Goal: Task Accomplishment & Management: Complete application form

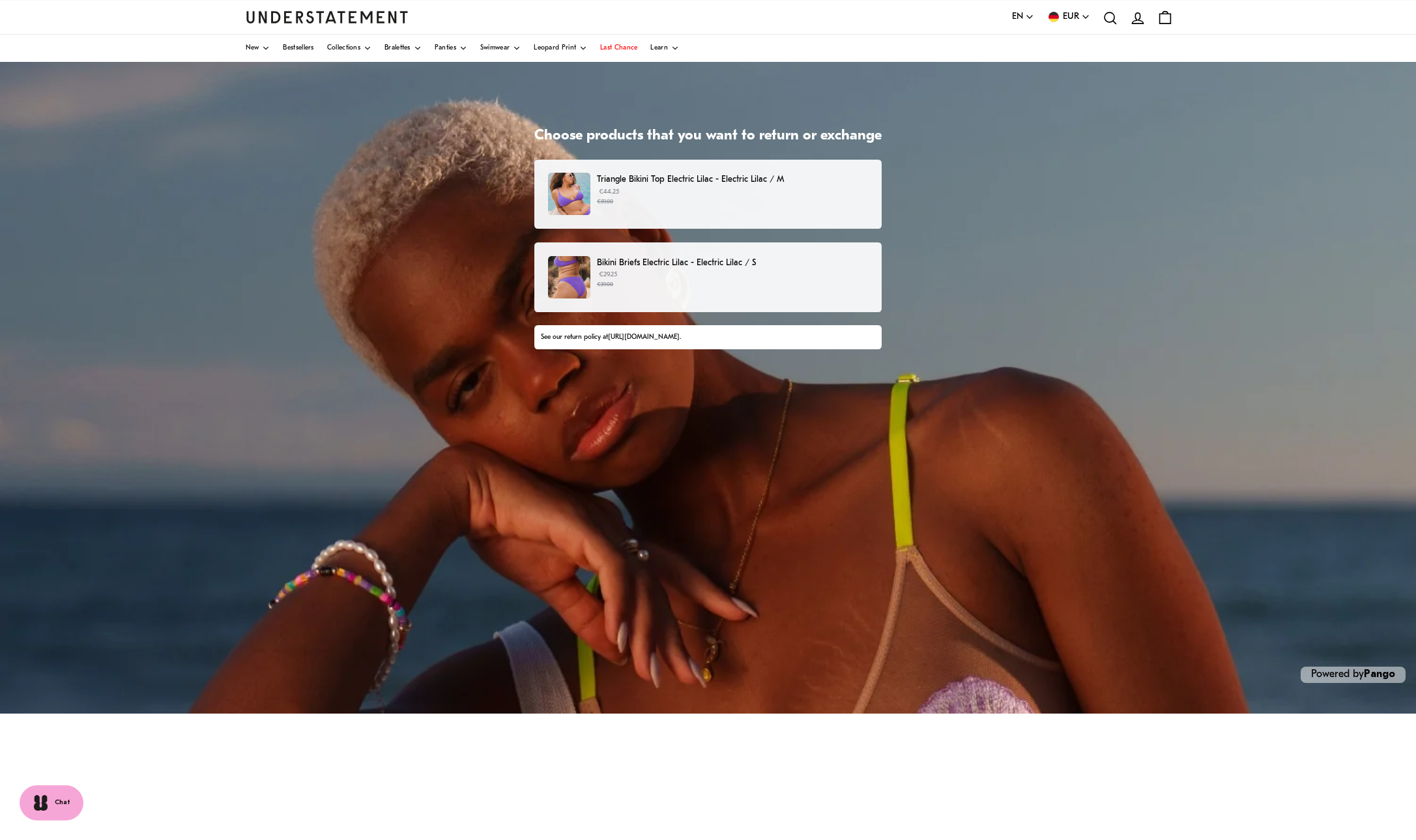
click at [642, 284] on small "€39.00" at bounding box center [732, 285] width 271 height 9
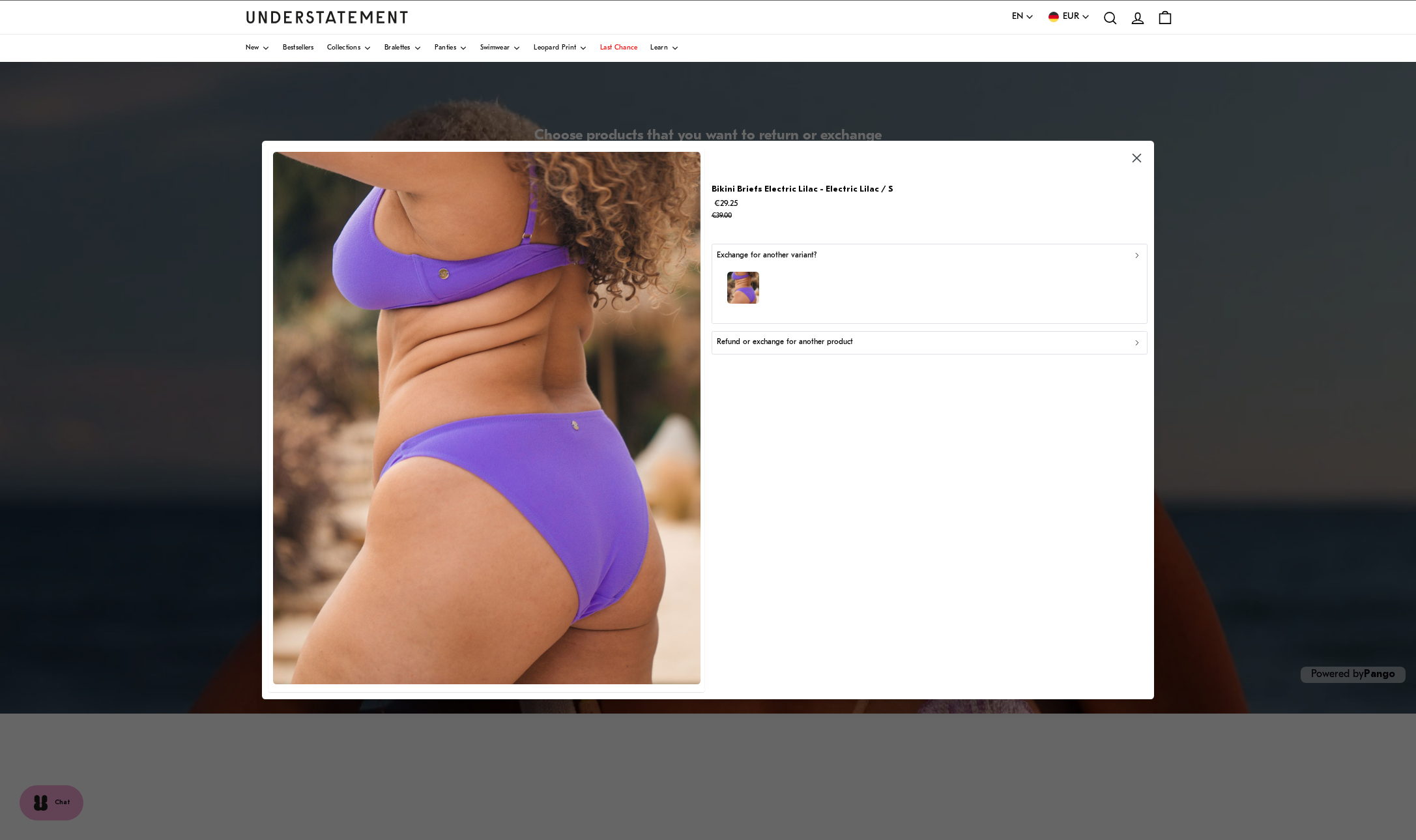
click at [1137, 342] on icon "button" at bounding box center [1138, 342] width 3 height 5
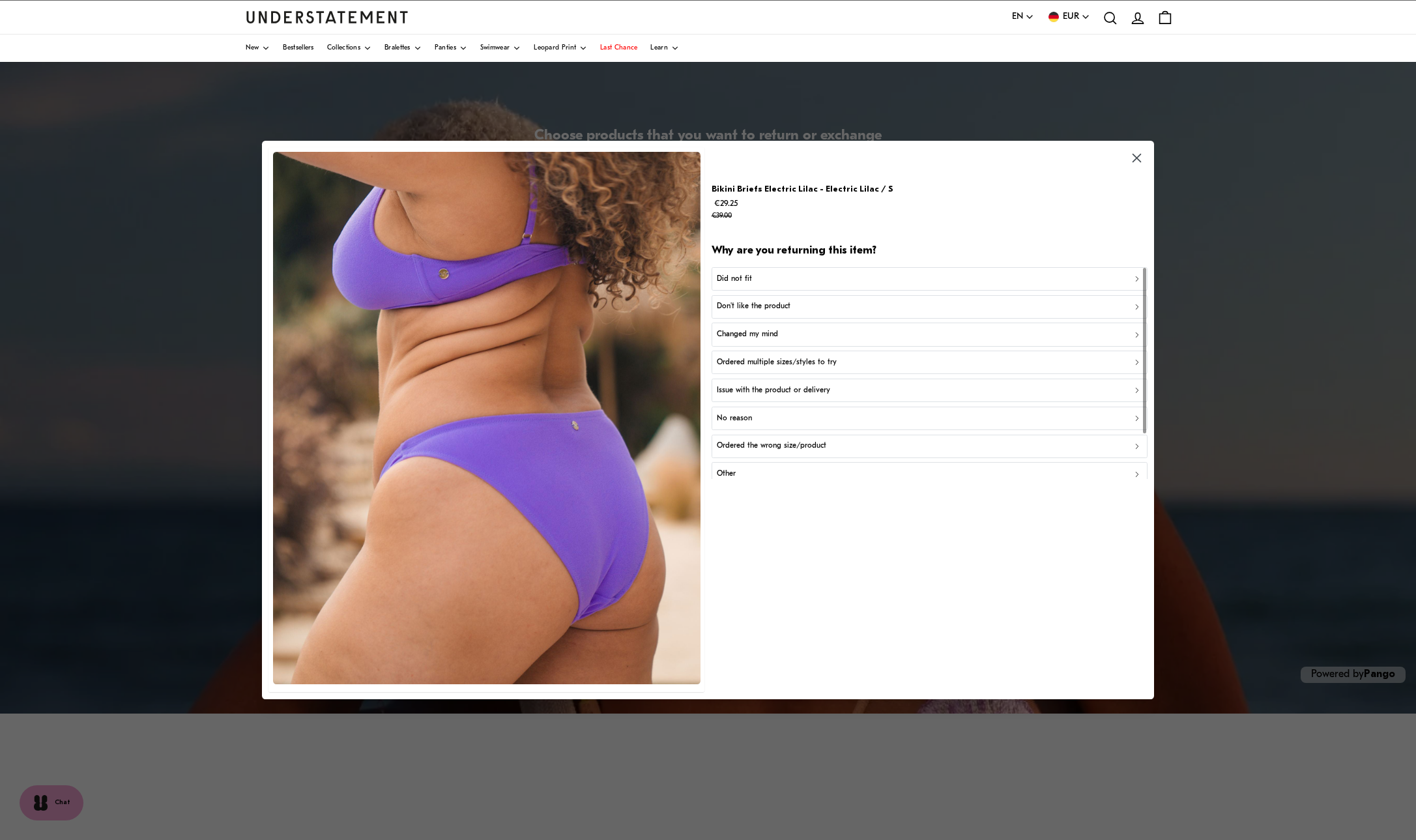
click at [1137, 280] on icon "button" at bounding box center [1138, 279] width 9 height 9
click at [776, 278] on div "Too small" at bounding box center [929, 279] width 424 height 13
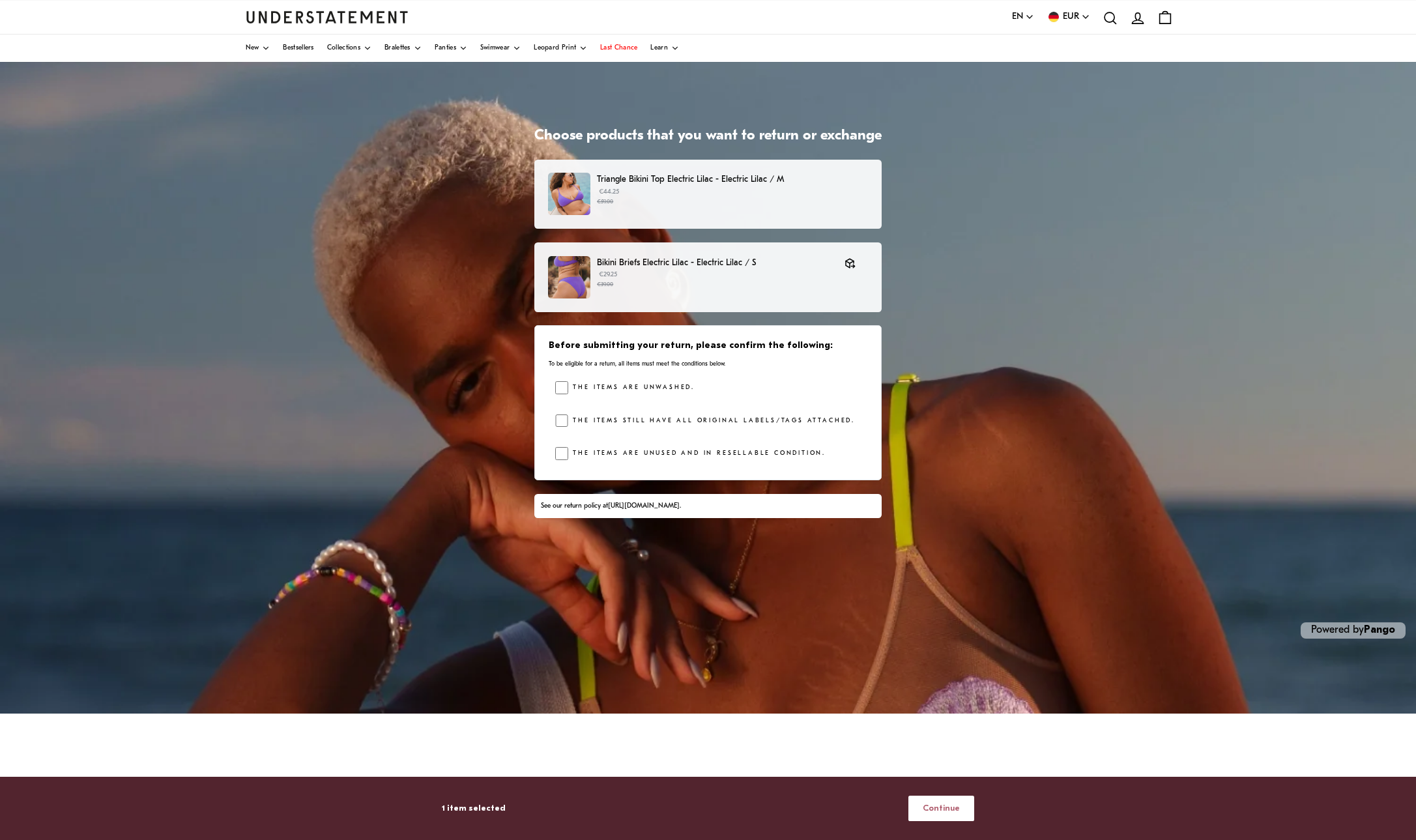
click at [946, 810] on span "Continue" at bounding box center [942, 808] width 37 height 24
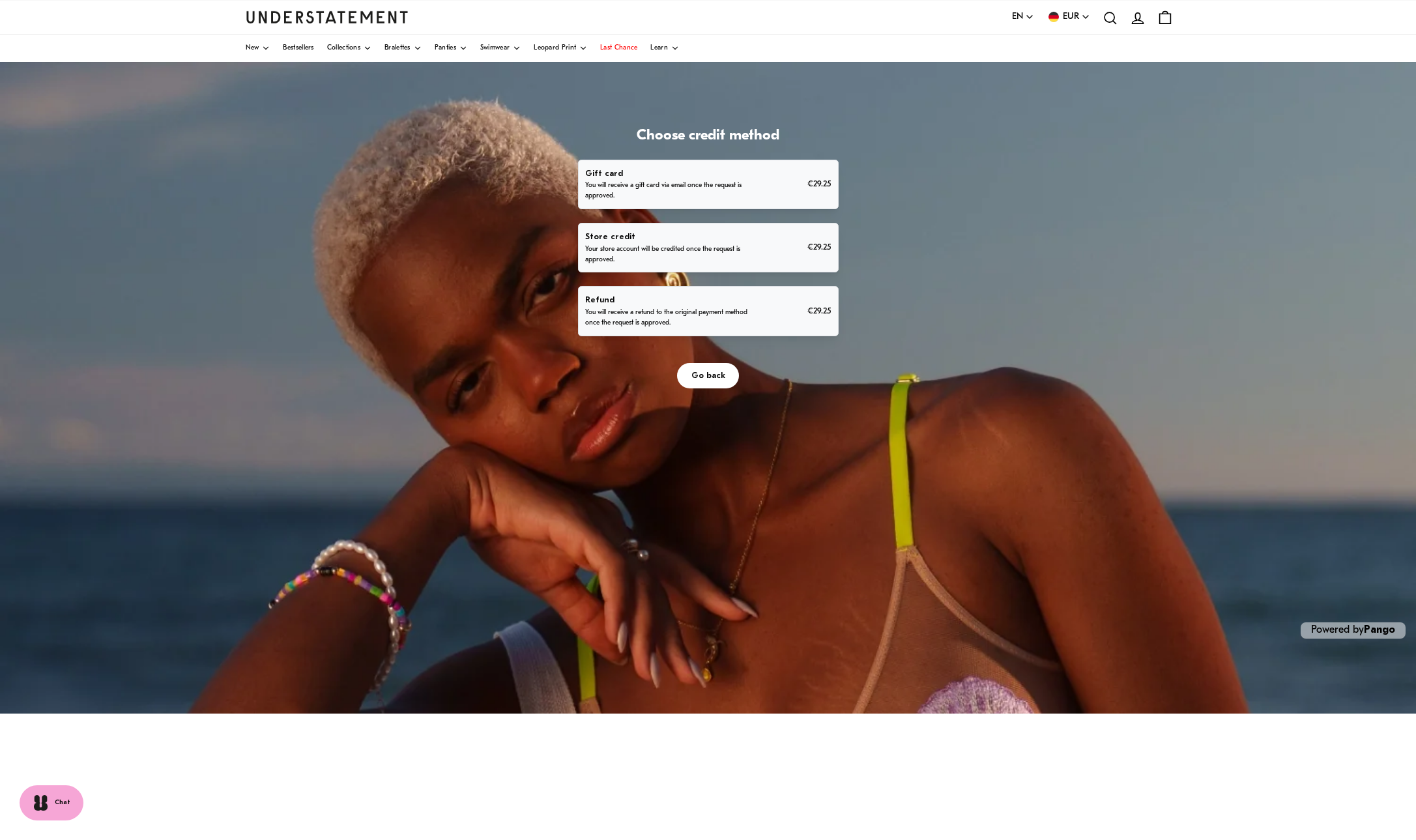
click at [719, 309] on p "You will receive a refund to the original payment method once the request is ap…" at bounding box center [669, 318] width 168 height 21
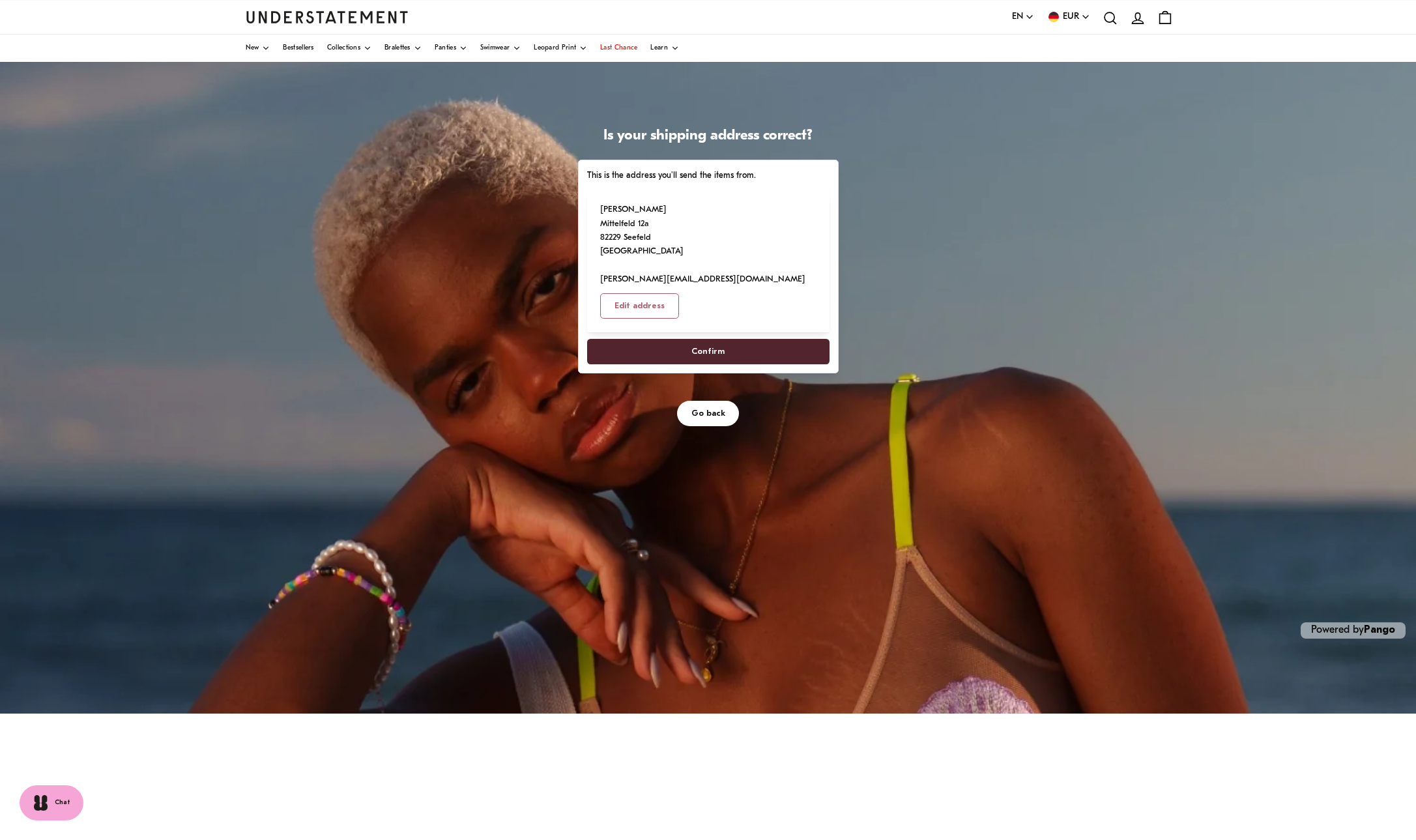
click at [724, 364] on span "Confirm" at bounding box center [708, 352] width 33 height 24
select select "**"
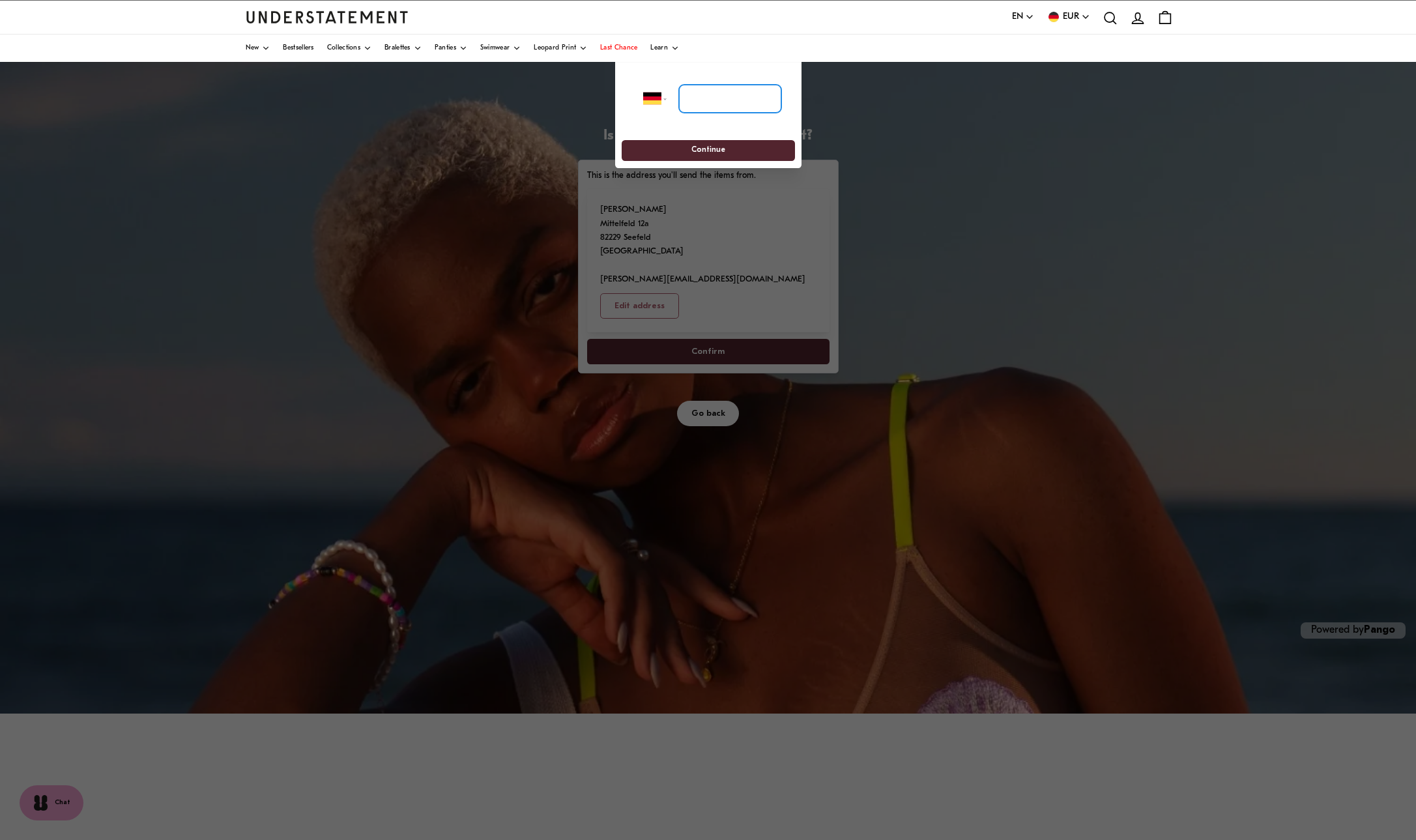
click at [730, 102] on input "tel" at bounding box center [729, 98] width 102 height 28
type input "**********"
click at [716, 148] on span "Continue" at bounding box center [708, 150] width 34 height 20
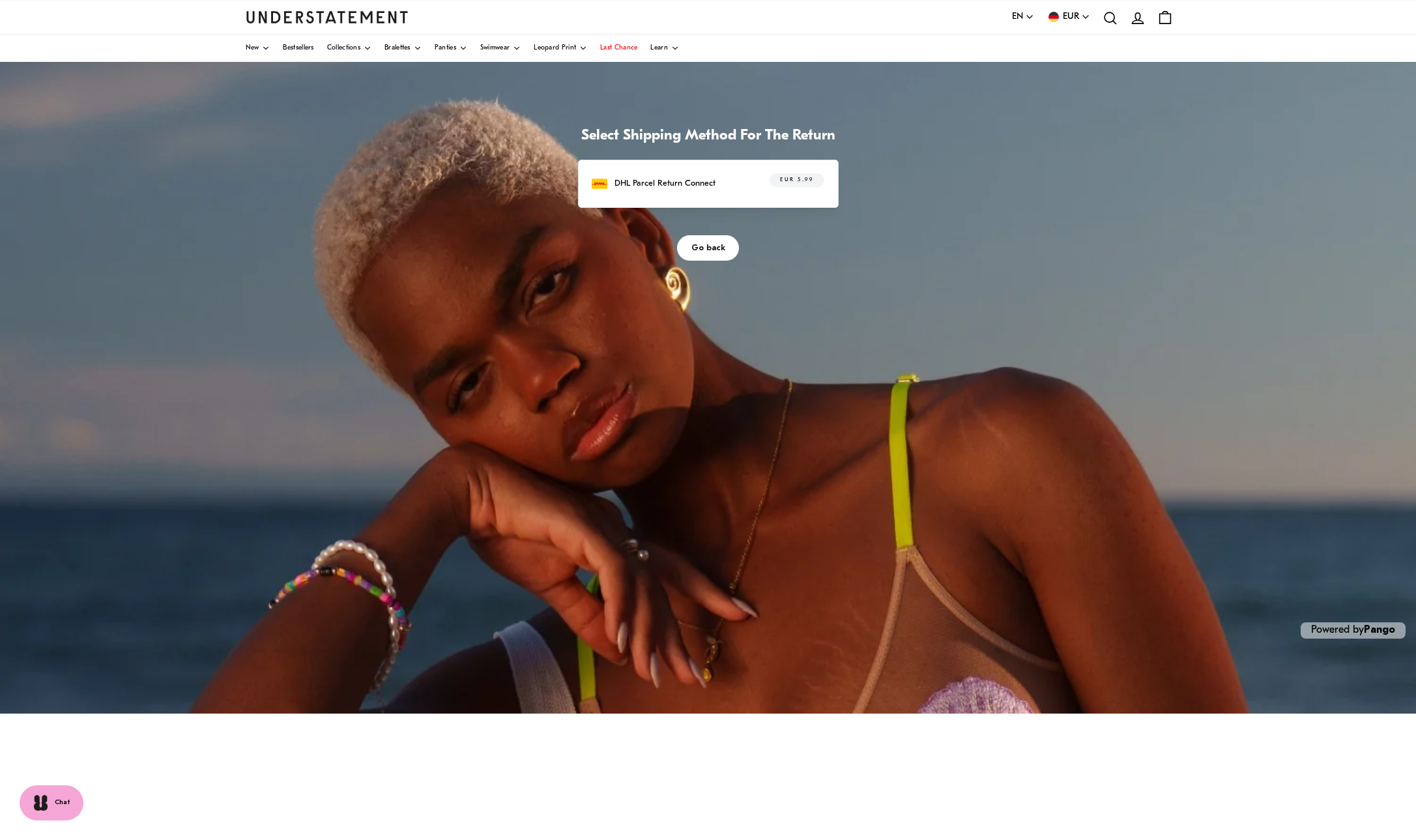
click at [814, 208] on div "DHL Parcel Return Connect EUR 5.99" at bounding box center [708, 183] width 261 height 48
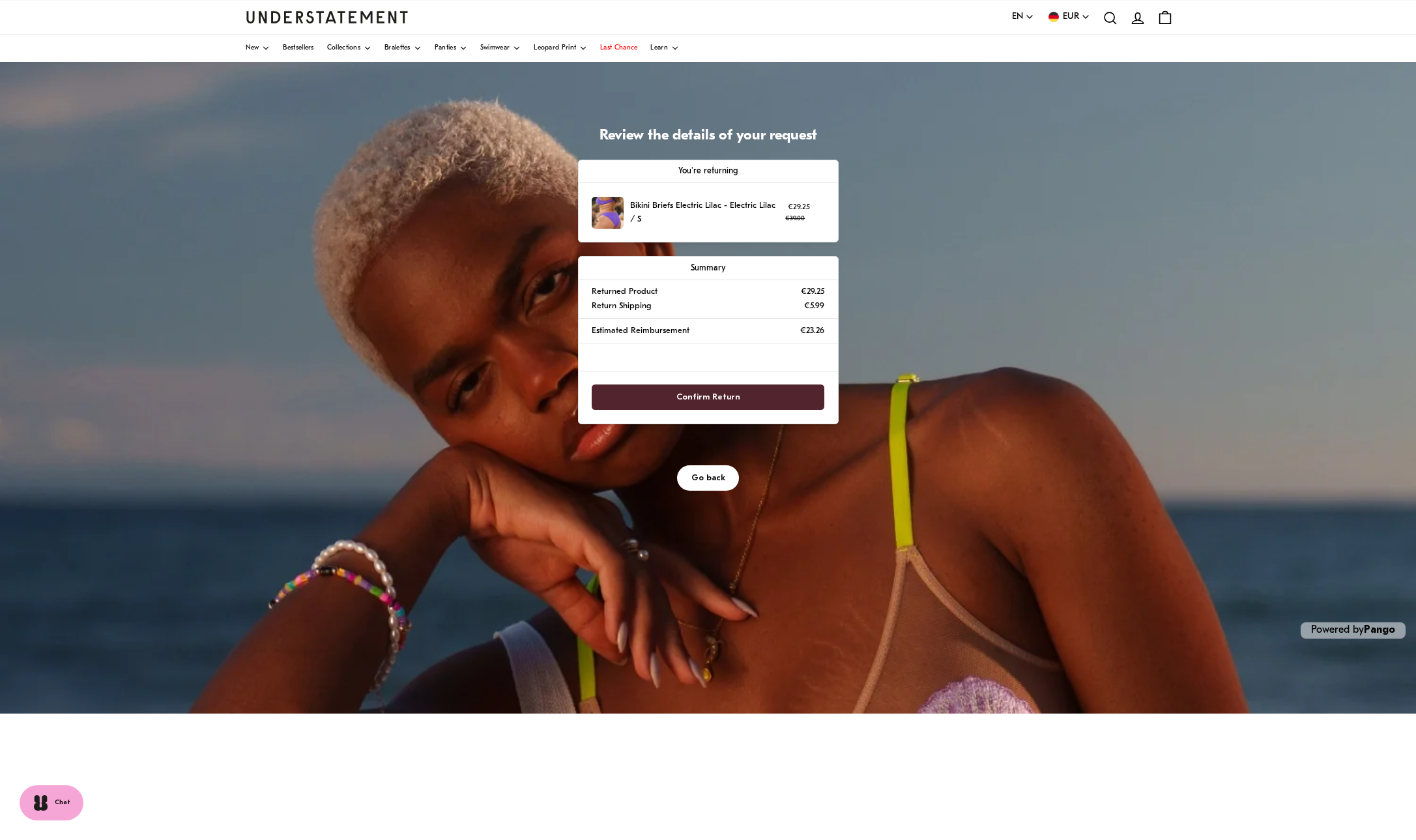
click at [822, 372] on div at bounding box center [708, 358] width 259 height 28
click at [781, 344] on div "Estimated Reimbursement €23.26" at bounding box center [708, 331] width 259 height 25
click at [755, 372] on div at bounding box center [708, 358] width 259 height 28
click at [749, 344] on div "Estimated Reimbursement €23.26" at bounding box center [708, 331] width 259 height 25
drag, startPoint x: 754, startPoint y: 425, endPoint x: 842, endPoint y: 416, distance: 88.5
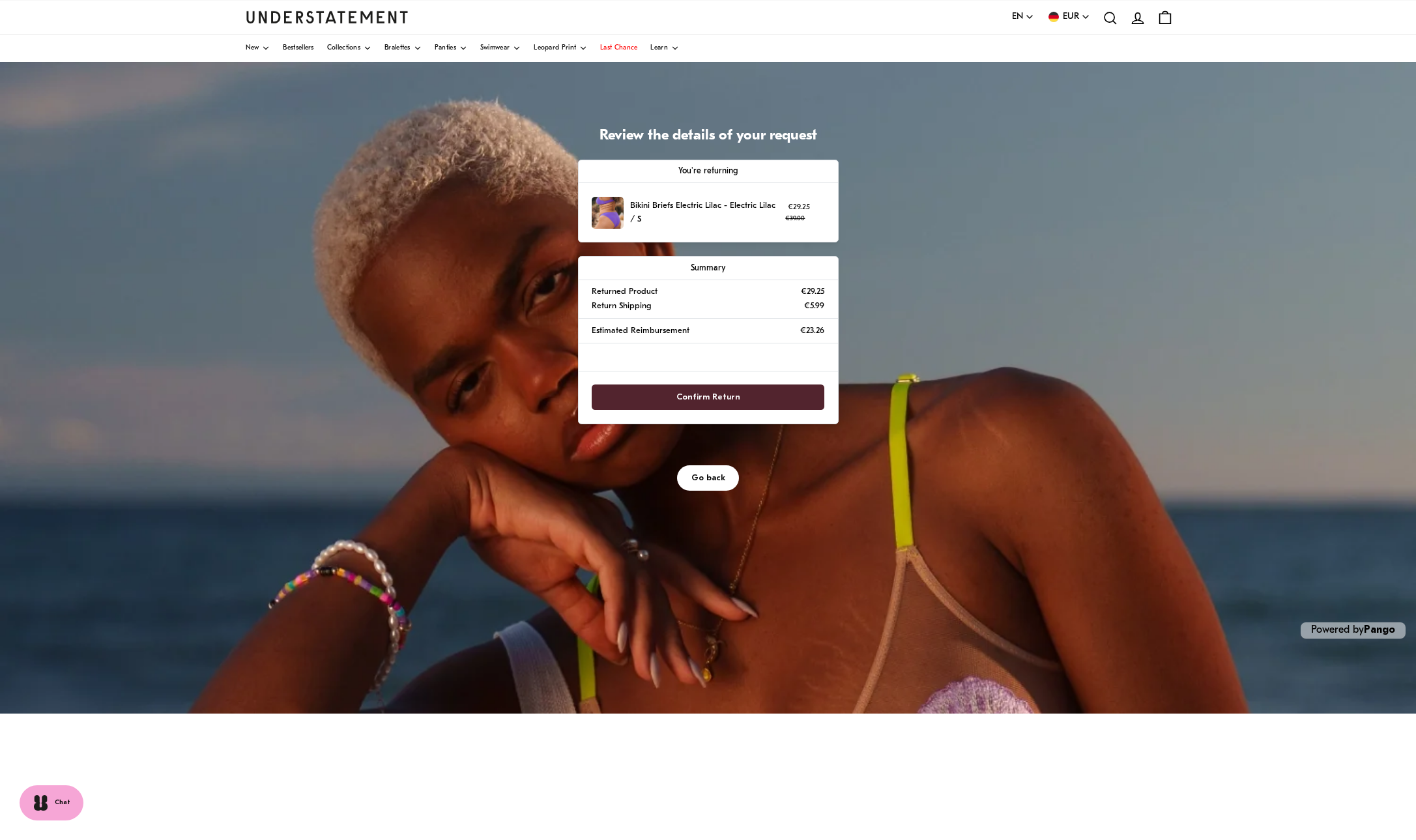
click at [690, 338] on p "Estimated Reimbursement" at bounding box center [641, 331] width 98 height 14
click at [824, 338] on div "Estimated Reimbursement €23.26" at bounding box center [708, 331] width 232 height 14
click at [838, 372] on div at bounding box center [708, 358] width 259 height 28
click at [810, 409] on span "Confirm Return" at bounding box center [708, 397] width 204 height 24
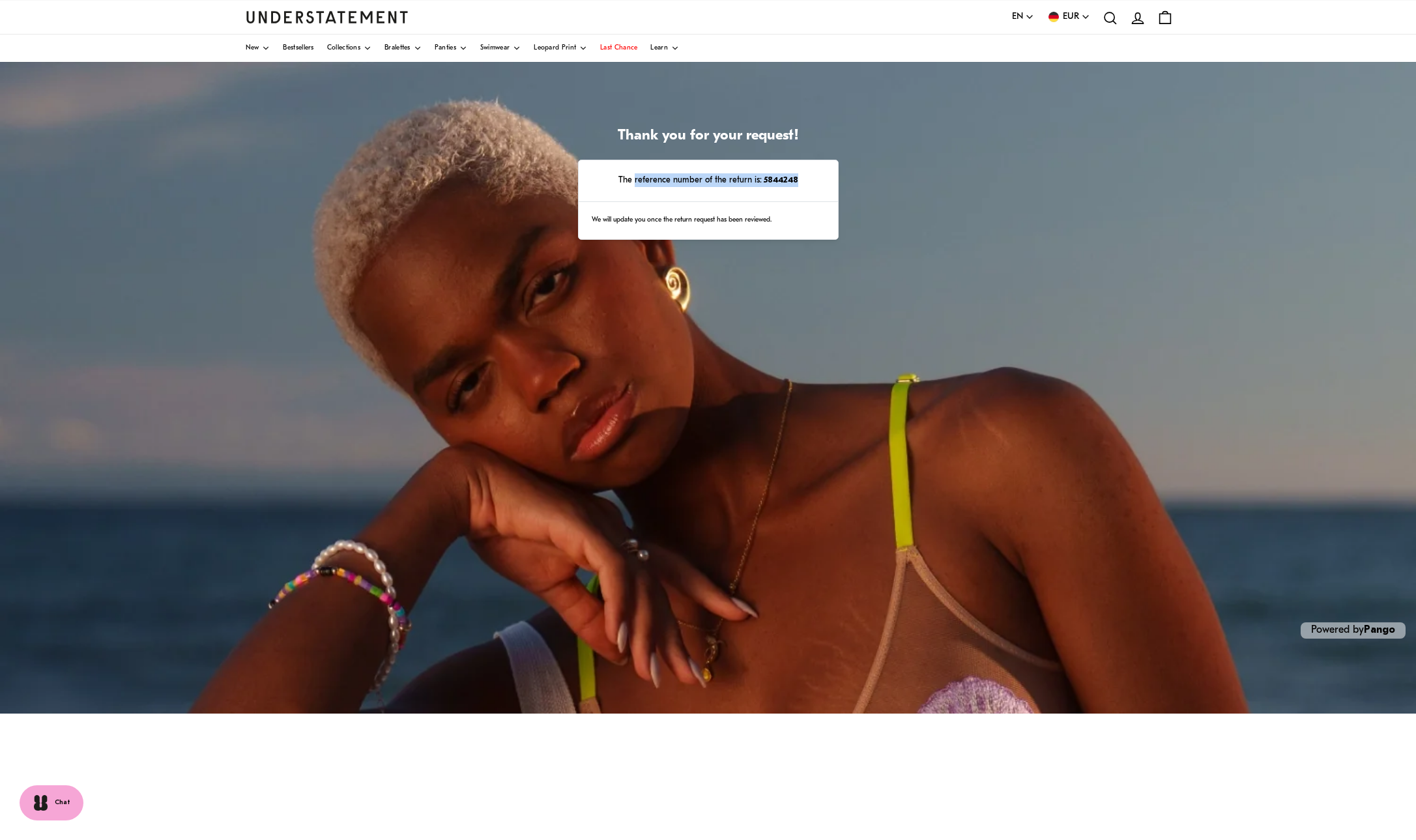
drag, startPoint x: 772, startPoint y: 252, endPoint x: 981, endPoint y: 254, distance: 209.0
click at [981, 254] on div "Thank you for your request! The reference number of the return is: 5844248 We w…" at bounding box center [708, 388] width 1416 height 652
copy p "reference number of the return is: 5844248"
